Goal: Navigation & Orientation: Find specific page/section

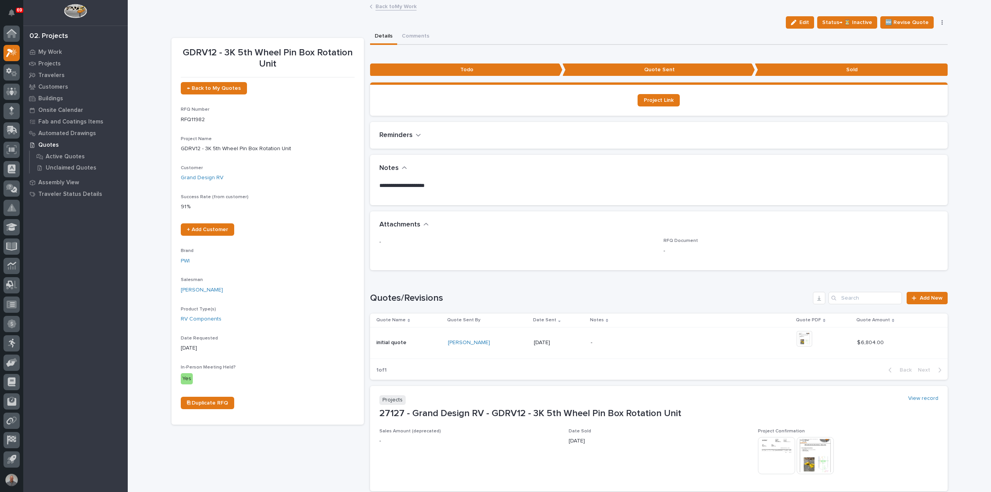
click at [388, 3] on link "Back to My Work" at bounding box center [395, 6] width 41 height 9
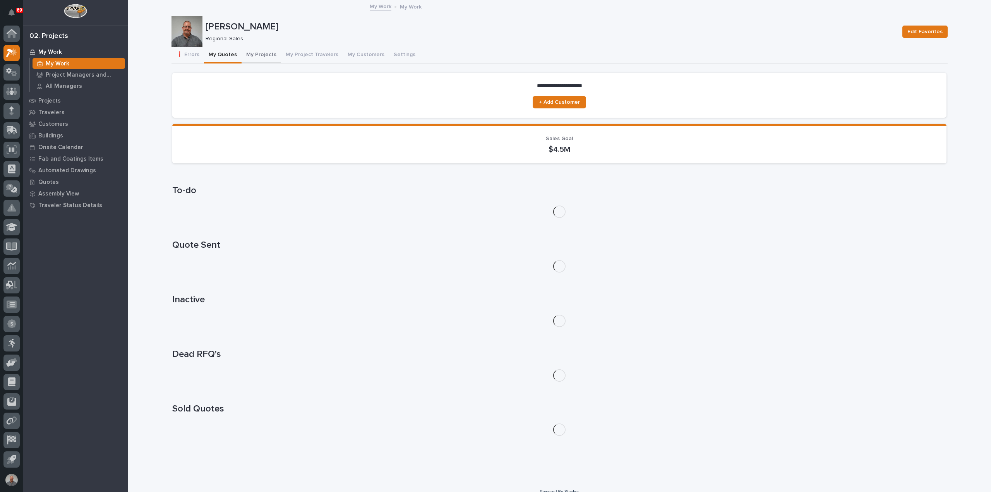
click at [260, 51] on button "My Projects" at bounding box center [260, 55] width 39 height 16
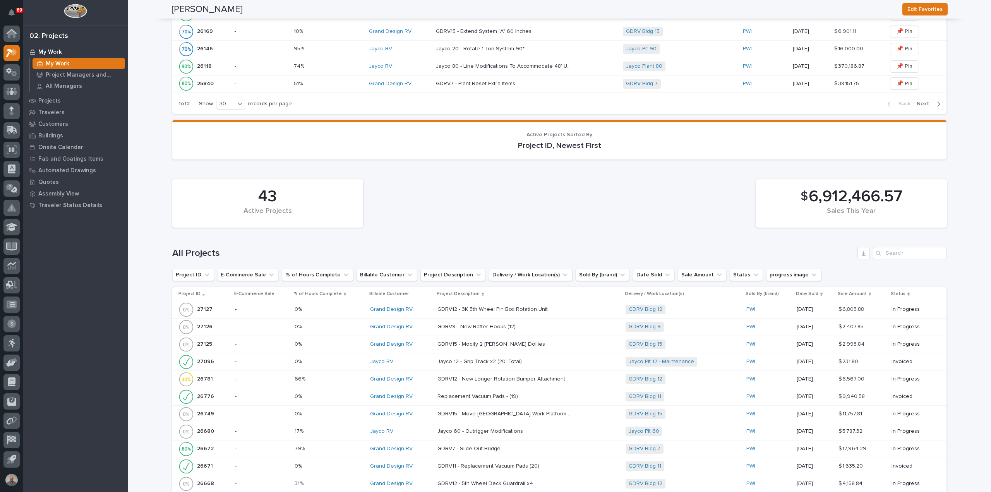
scroll to position [851, 0]
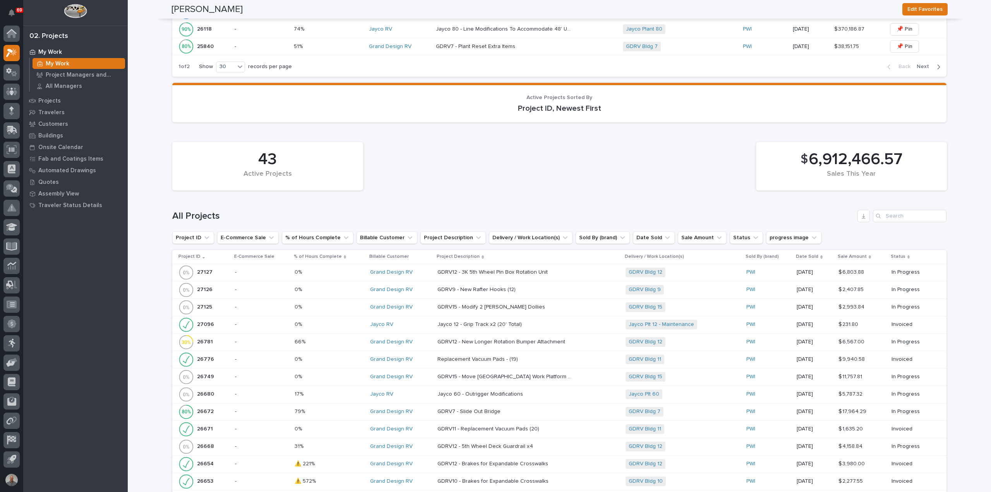
click at [568, 337] on div "GDRV12 - New Longer Rotation Bumper Attachment GDRV12 - New Longer Rotation Bum…" at bounding box center [528, 342] width 182 height 13
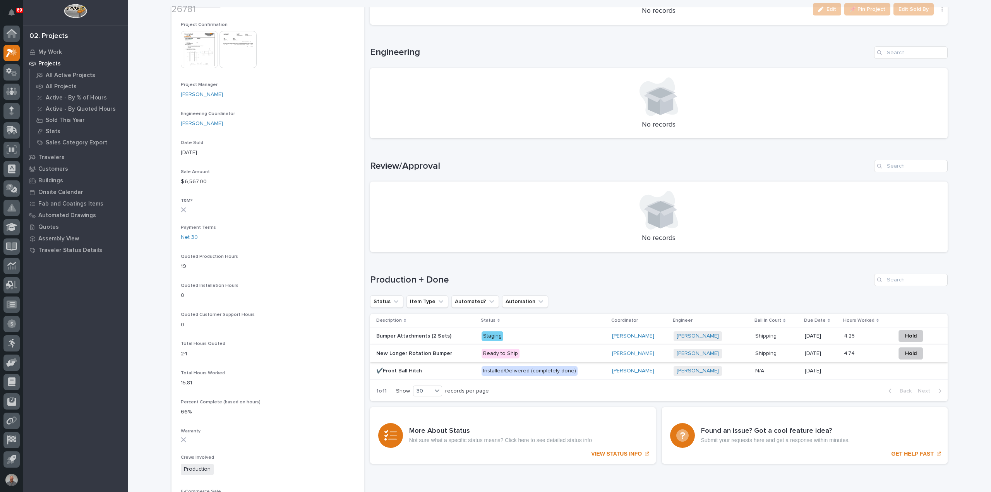
scroll to position [310, 0]
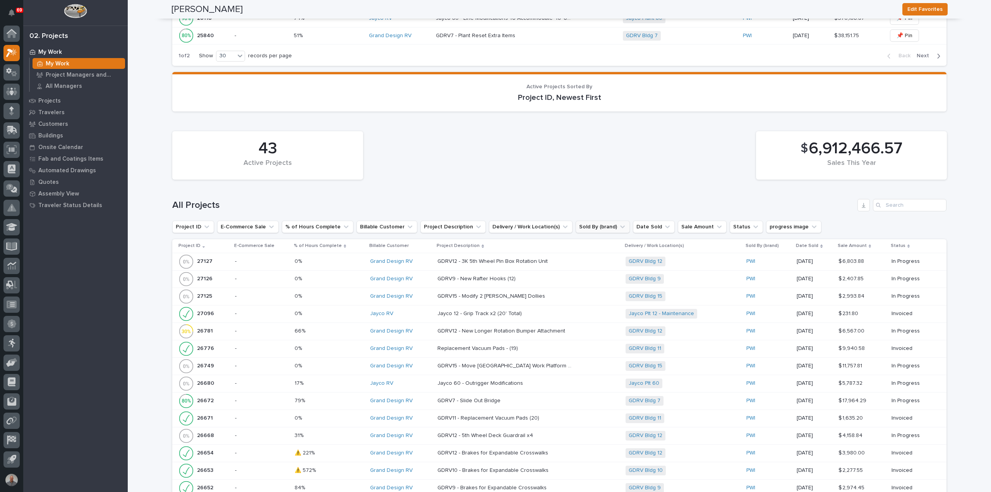
scroll to position [890, 0]
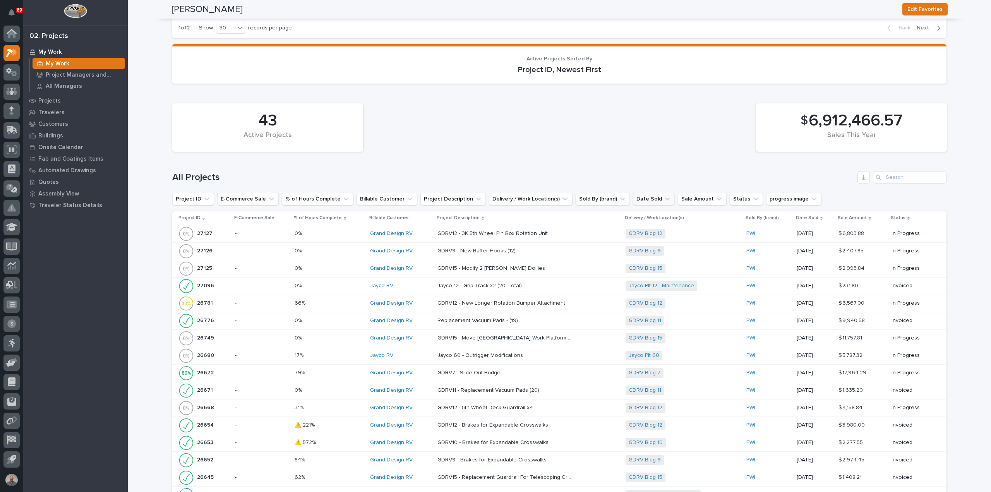
click at [665, 198] on icon "Date Sold" at bounding box center [667, 199] width 5 height 3
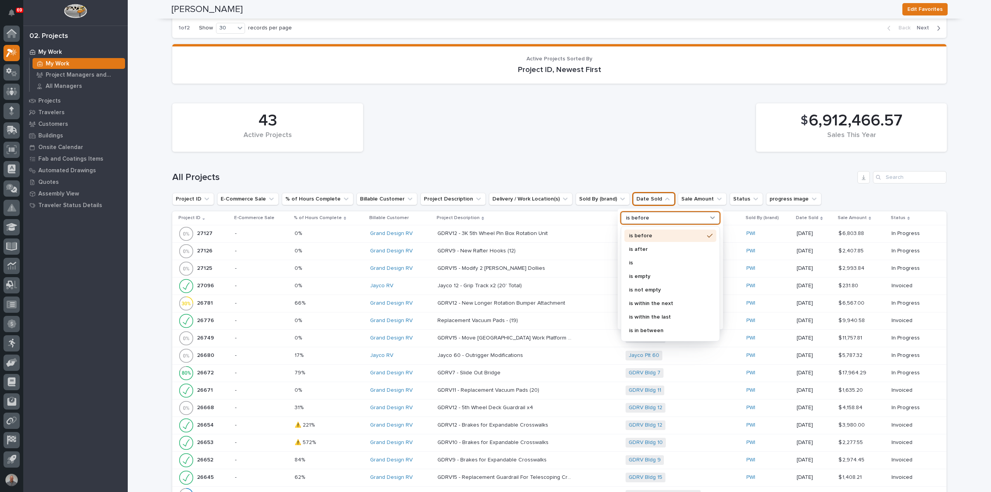
click at [681, 214] on div "is before" at bounding box center [666, 218] width 86 height 8
click at [668, 262] on div "is" at bounding box center [670, 263] width 92 height 12
click at [664, 233] on input "Search" at bounding box center [670, 234] width 98 height 12
click at [651, 307] on p "this month" at bounding box center [666, 309] width 82 height 5
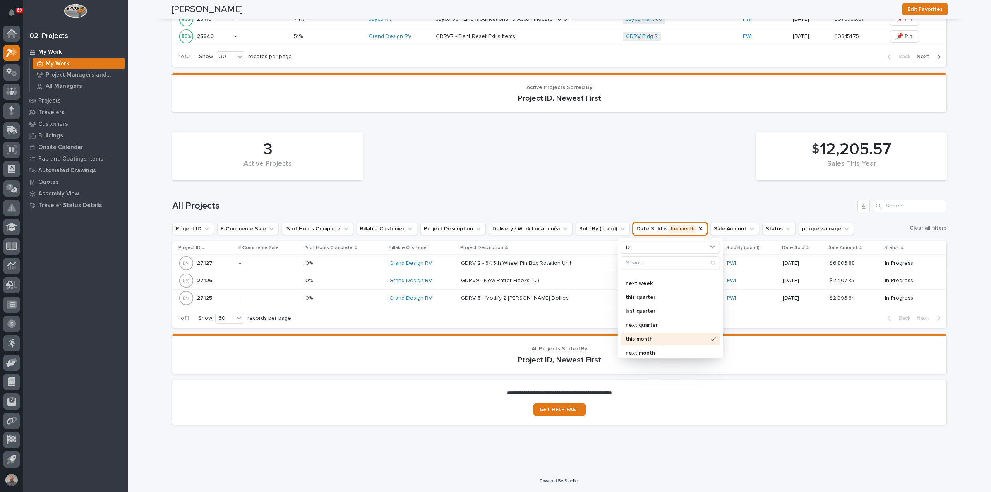
scroll to position [856, 0]
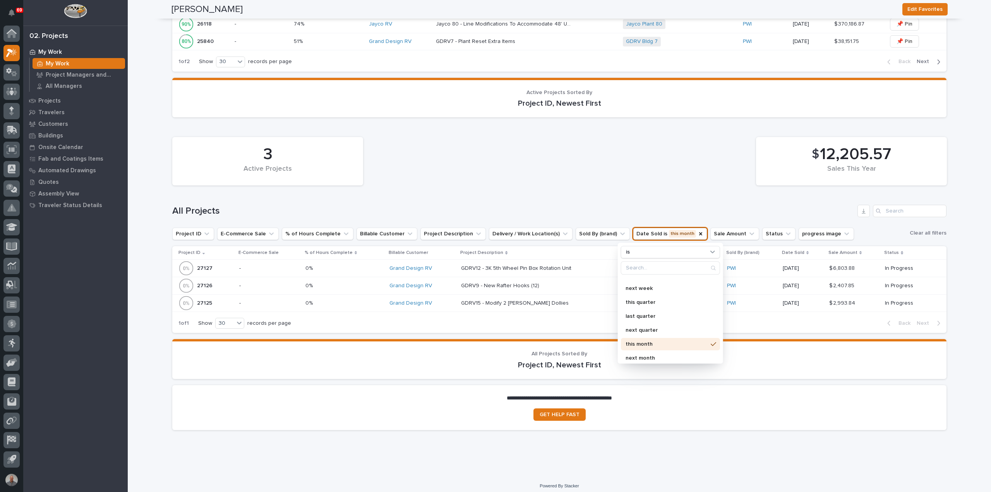
click at [648, 342] on p "this month" at bounding box center [666, 344] width 82 height 5
click at [699, 232] on icon "Date Sold" at bounding box center [700, 233] width 3 height 3
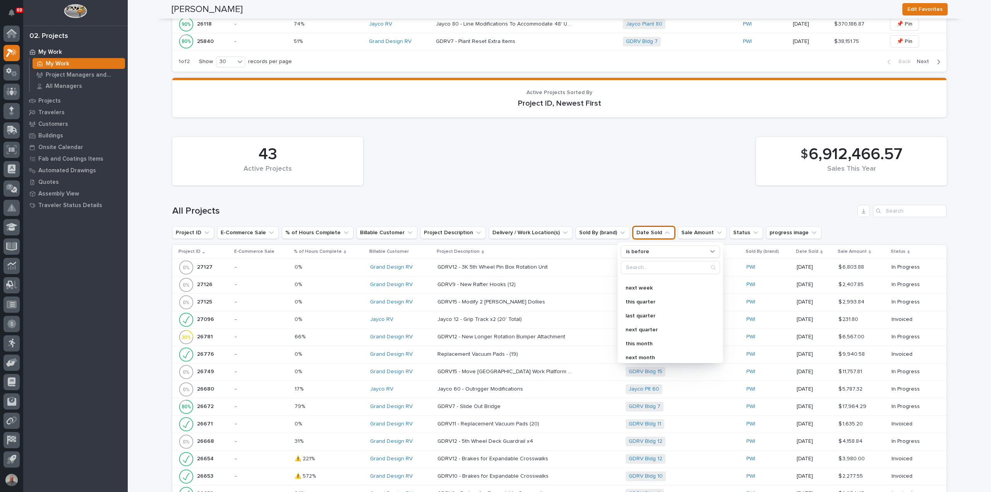
scroll to position [856, 0]
click at [715, 229] on icon "Sale Amount" at bounding box center [719, 233] width 8 height 8
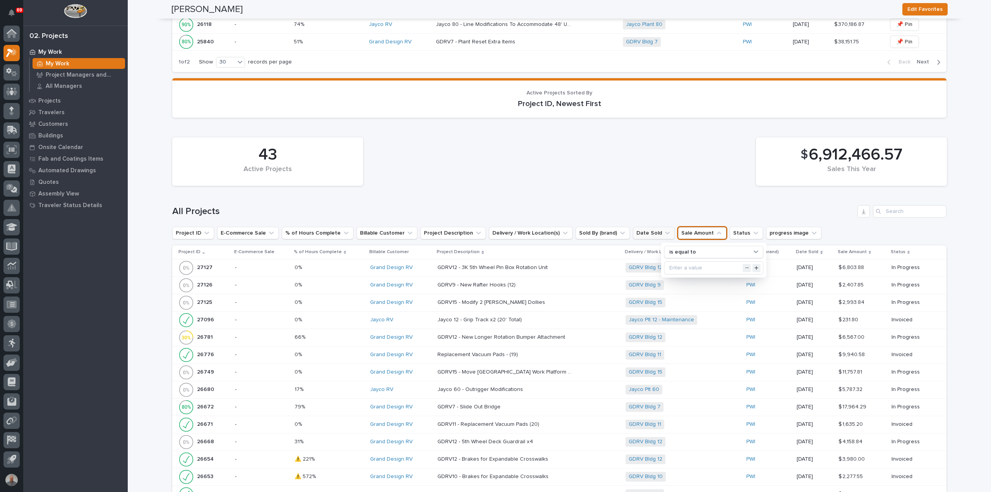
click at [638, 227] on button "Date Sold" at bounding box center [654, 233] width 42 height 12
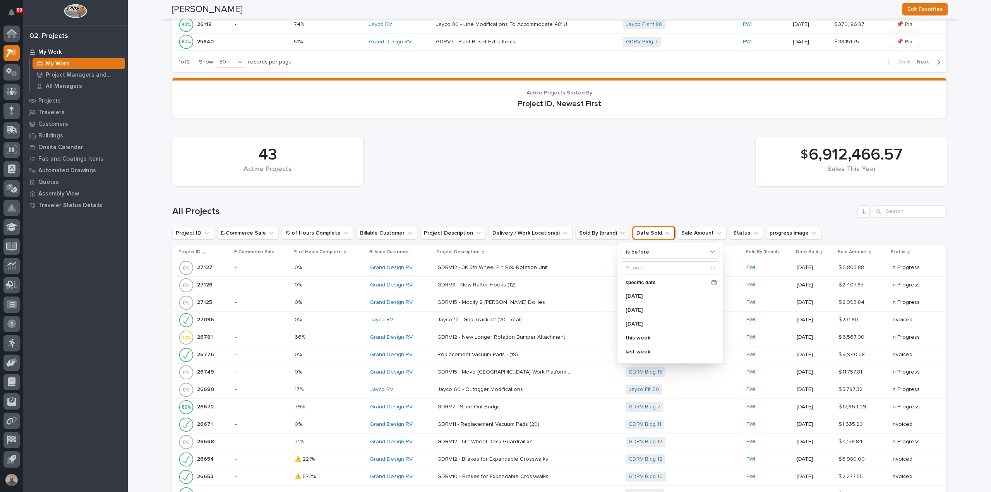
click at [618, 229] on icon "Sold By (brand)" at bounding box center [622, 233] width 8 height 8
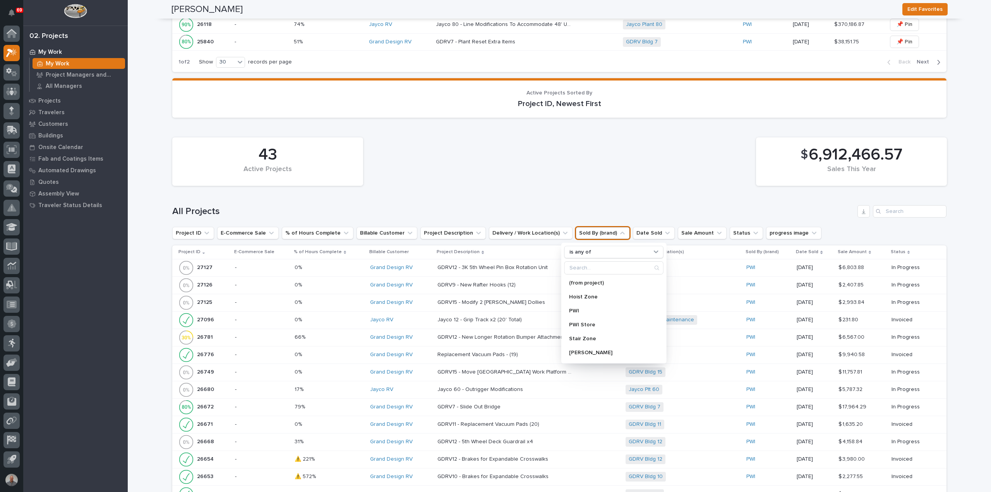
click at [663, 229] on icon "Date Sold" at bounding box center [667, 233] width 8 height 8
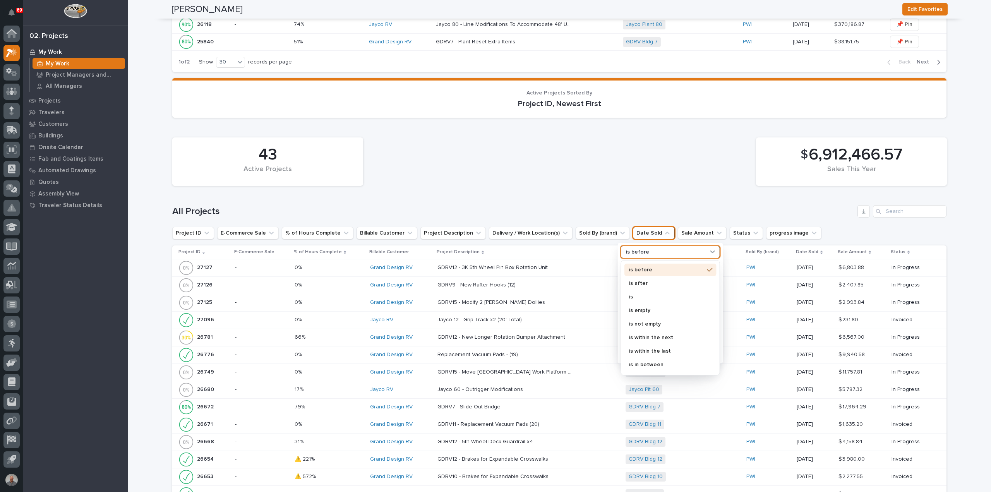
click at [647, 248] on div "is before" at bounding box center [666, 252] width 86 height 8
click at [644, 294] on p "is" at bounding box center [666, 296] width 75 height 5
click at [649, 341] on p "this month" at bounding box center [666, 343] width 82 height 5
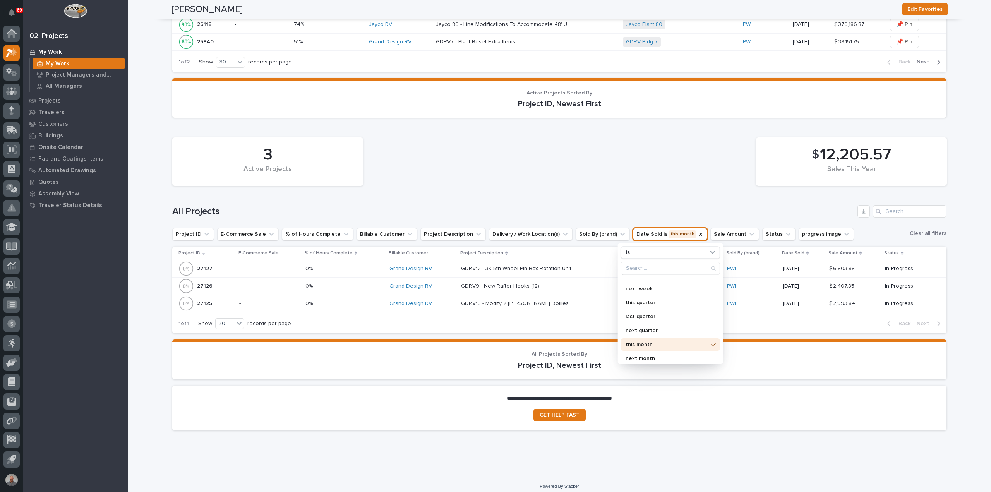
click at [632, 192] on div "3 Active Projects $ 12,205.57 Sales This Year All Projects Project ID E-Commerc…" at bounding box center [559, 234] width 774 height 200
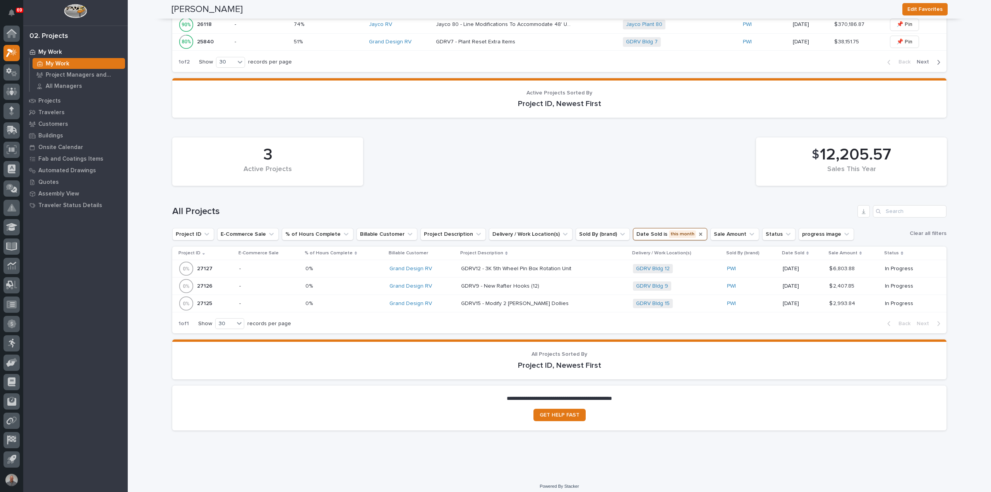
click at [699, 233] on icon "Date Sold" at bounding box center [700, 234] width 3 height 3
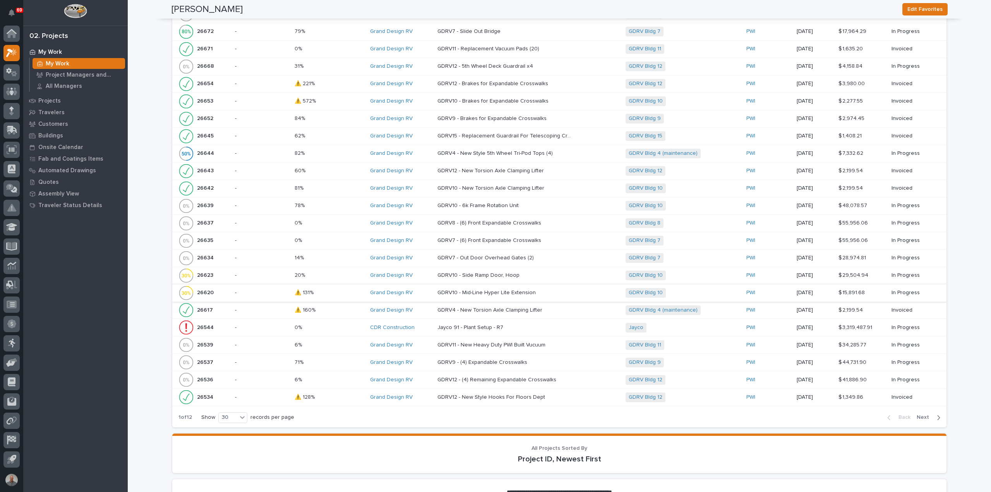
scroll to position [1322, 0]
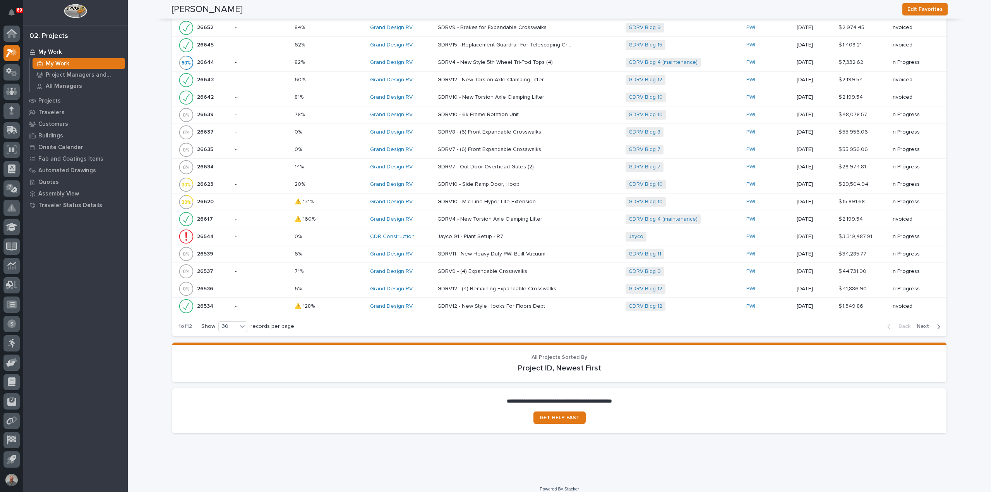
click at [918, 323] on span "Next" at bounding box center [924, 326] width 17 height 7
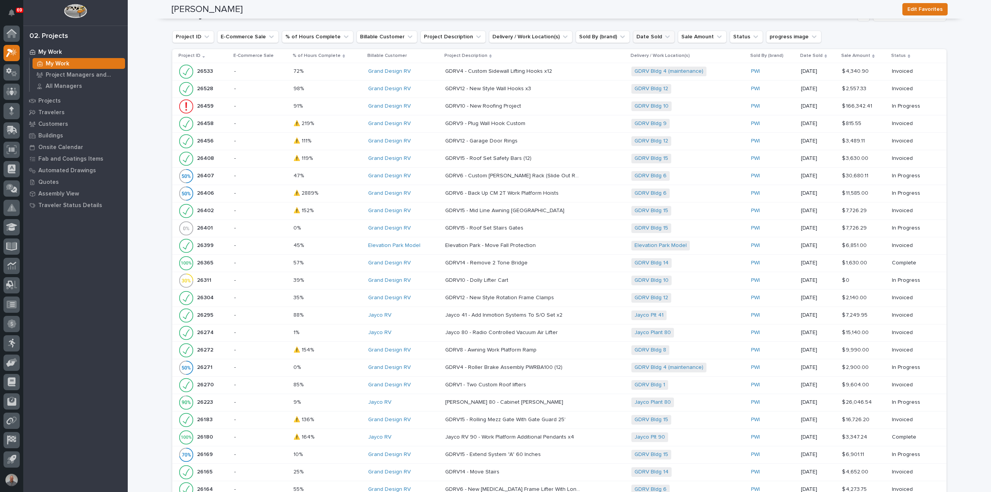
scroll to position [1051, 0]
click at [342, 191] on p at bounding box center [327, 194] width 69 height 7
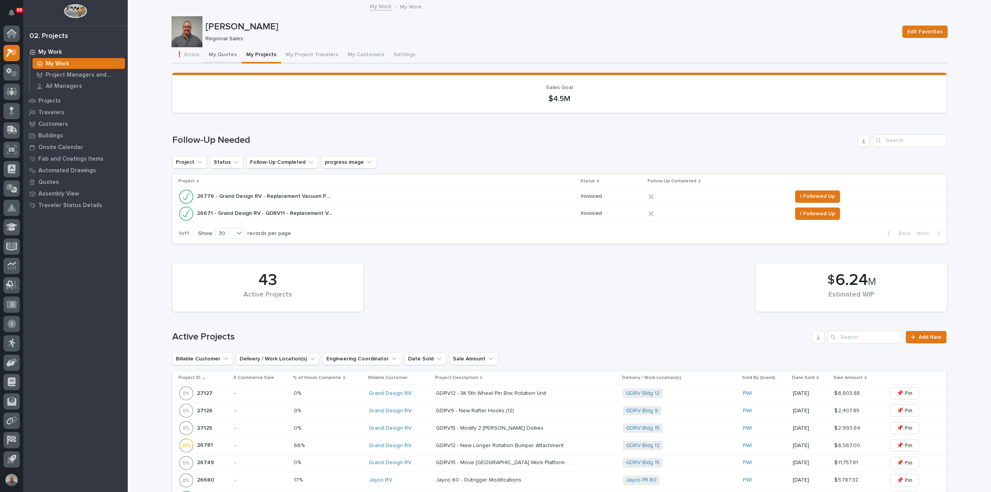
click at [216, 55] on button "My Quotes" at bounding box center [223, 55] width 38 height 16
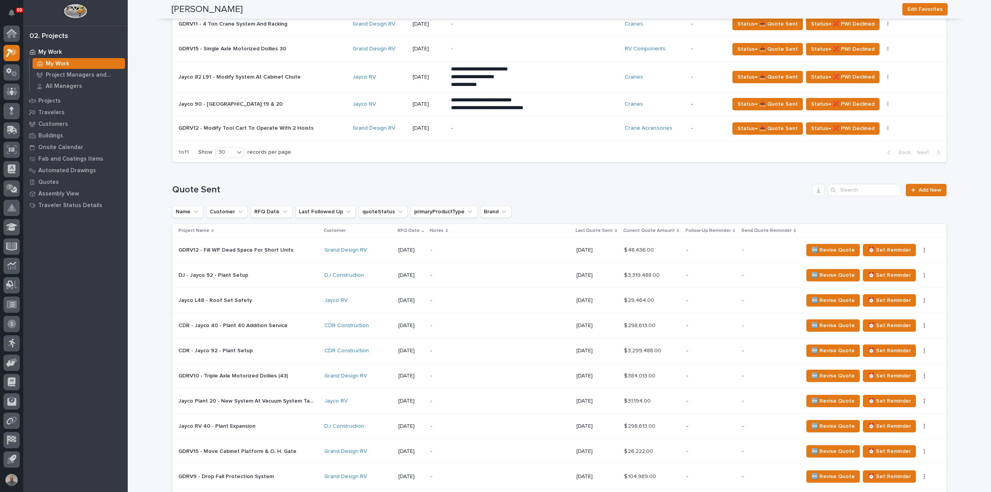
scroll to position [348, 0]
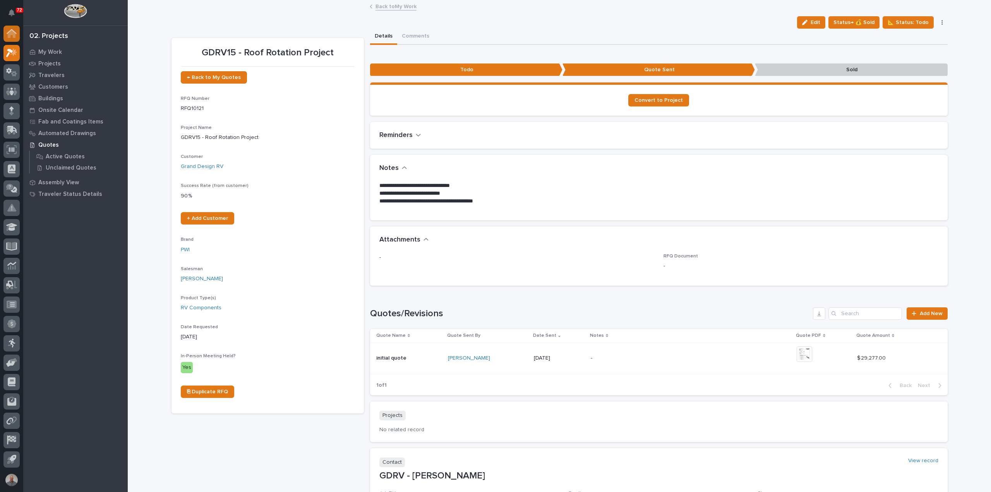
click at [11, 28] on div at bounding box center [11, 34] width 16 height 16
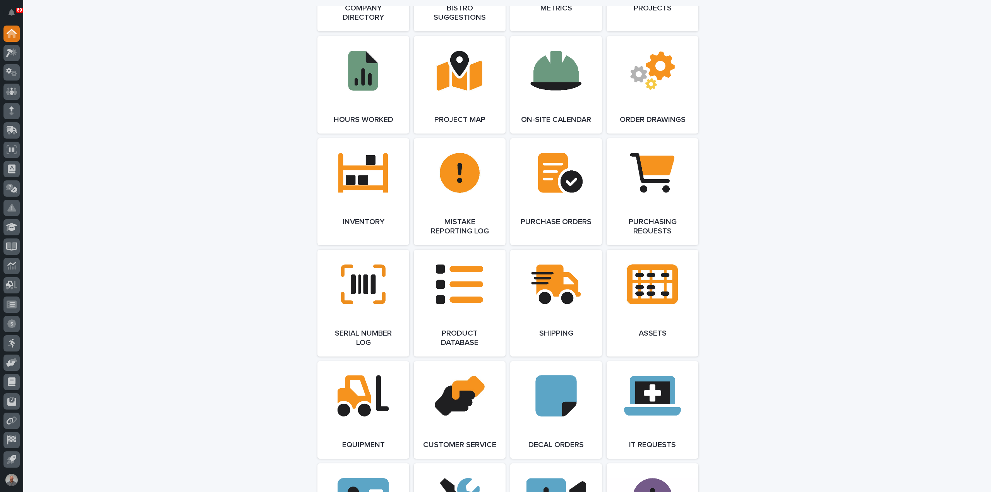
scroll to position [774, 0]
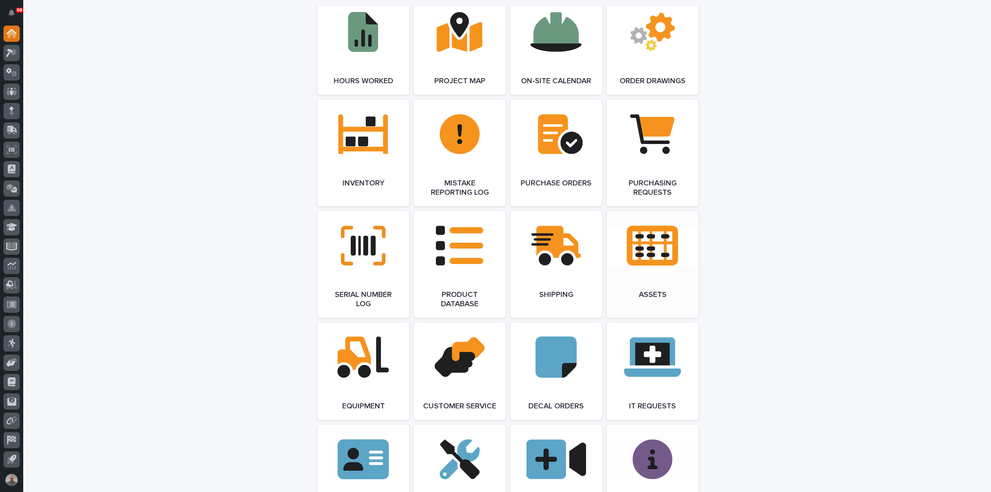
click at [654, 255] on link "Open Link" at bounding box center [652, 264] width 92 height 107
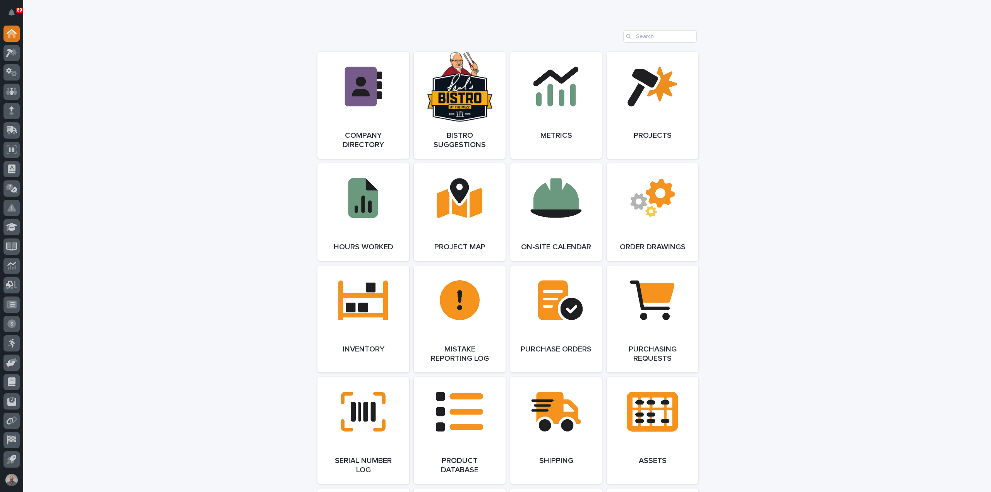
scroll to position [619, 0]
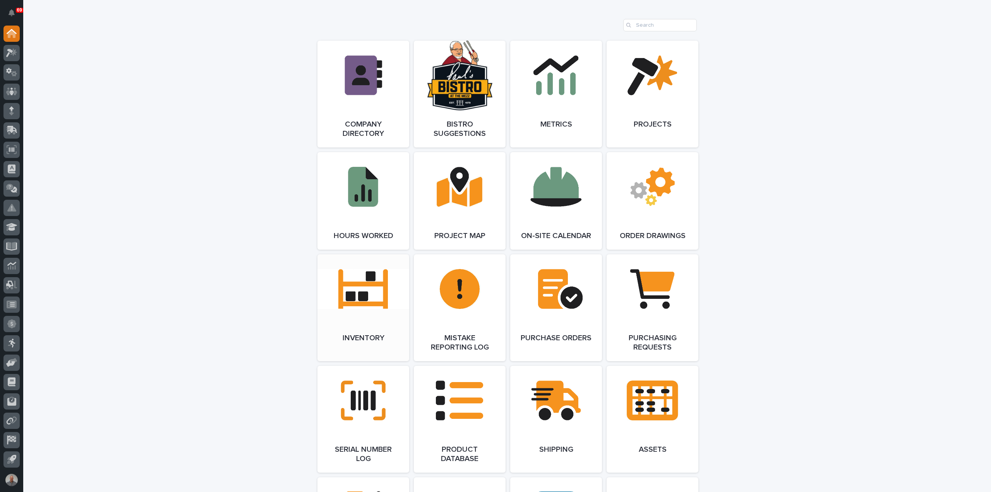
click at [360, 298] on link "Open Link" at bounding box center [363, 307] width 92 height 107
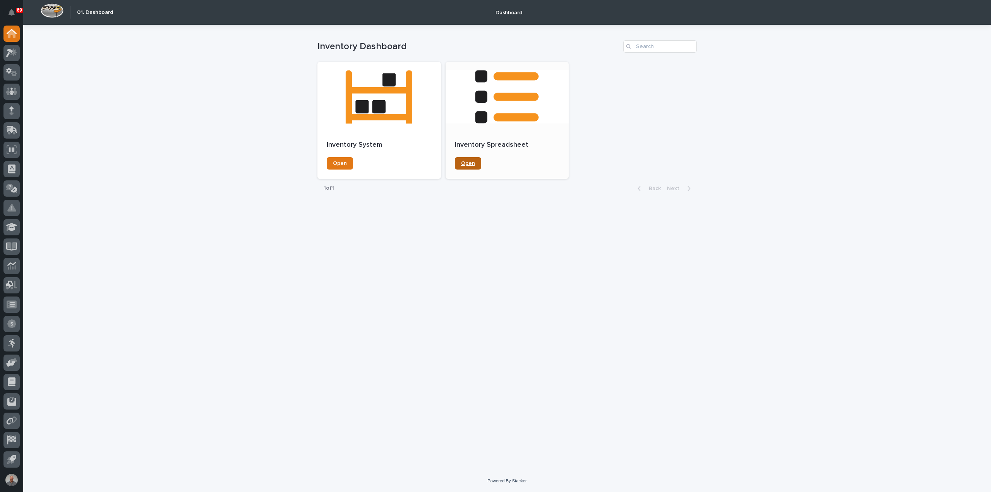
click at [471, 163] on span "Open" at bounding box center [468, 163] width 14 height 5
